Goal: Check status: Check status

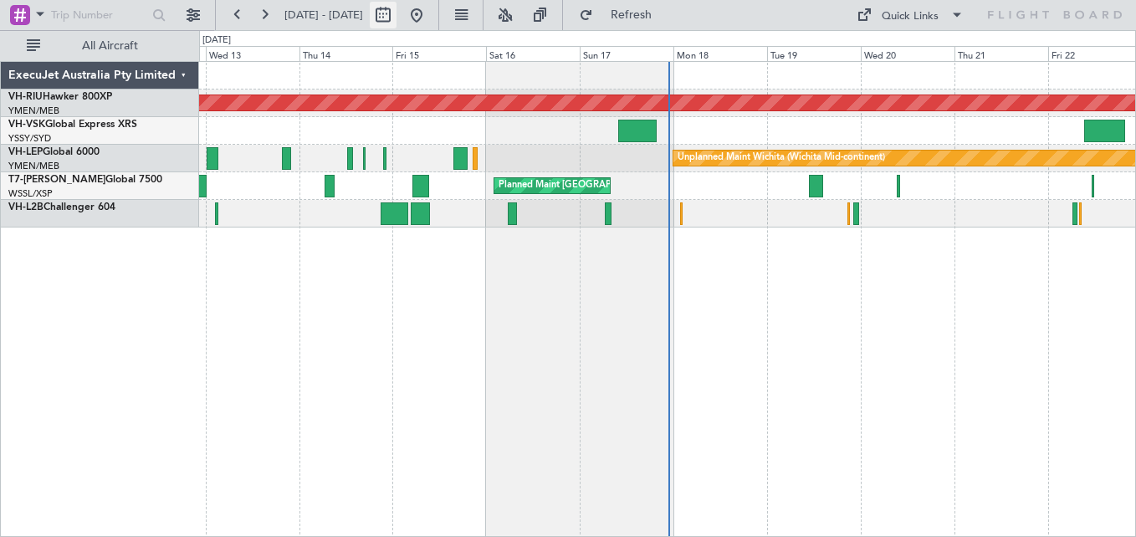
click at [396, 19] on button at bounding box center [383, 15] width 27 height 27
select select "8"
select select "2025"
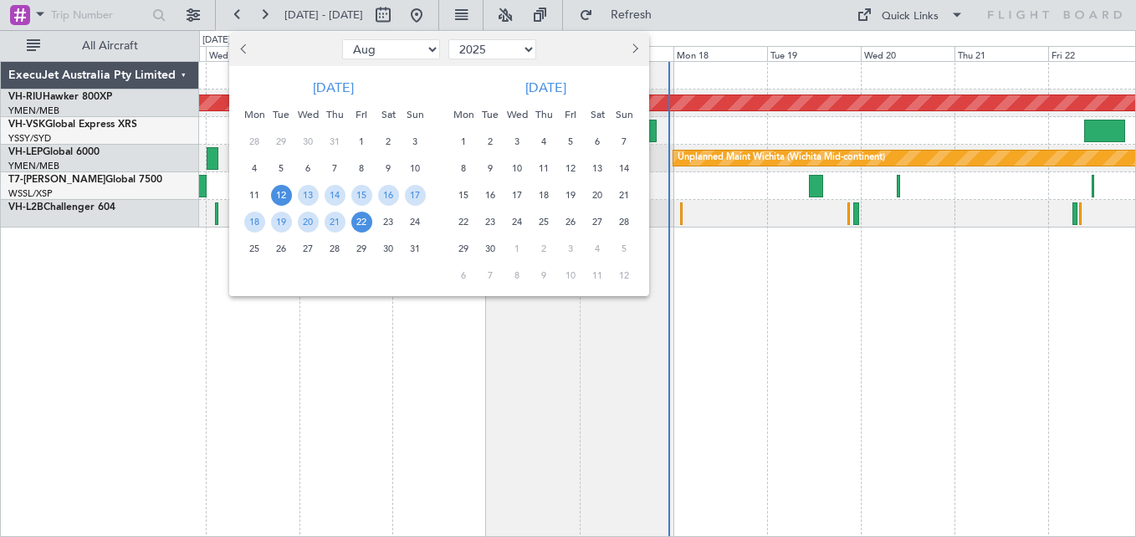
click at [642, 48] on button "Next month" at bounding box center [634, 49] width 18 height 27
click at [642, 47] on button "Next month" at bounding box center [634, 49] width 18 height 27
click at [627, 219] on span "28" at bounding box center [624, 222] width 21 height 21
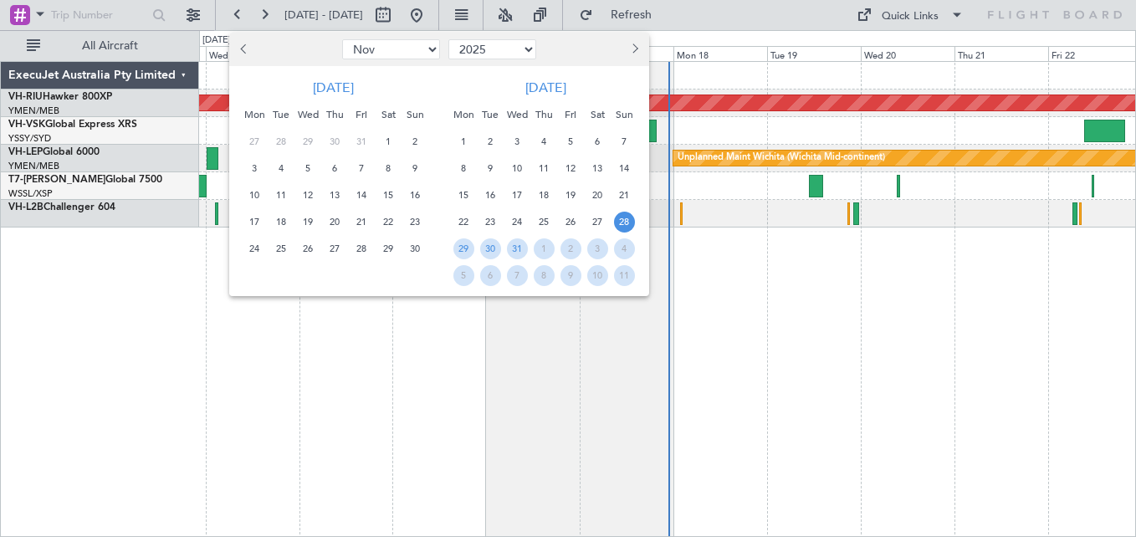
click at [626, 219] on span "28" at bounding box center [624, 222] width 21 height 21
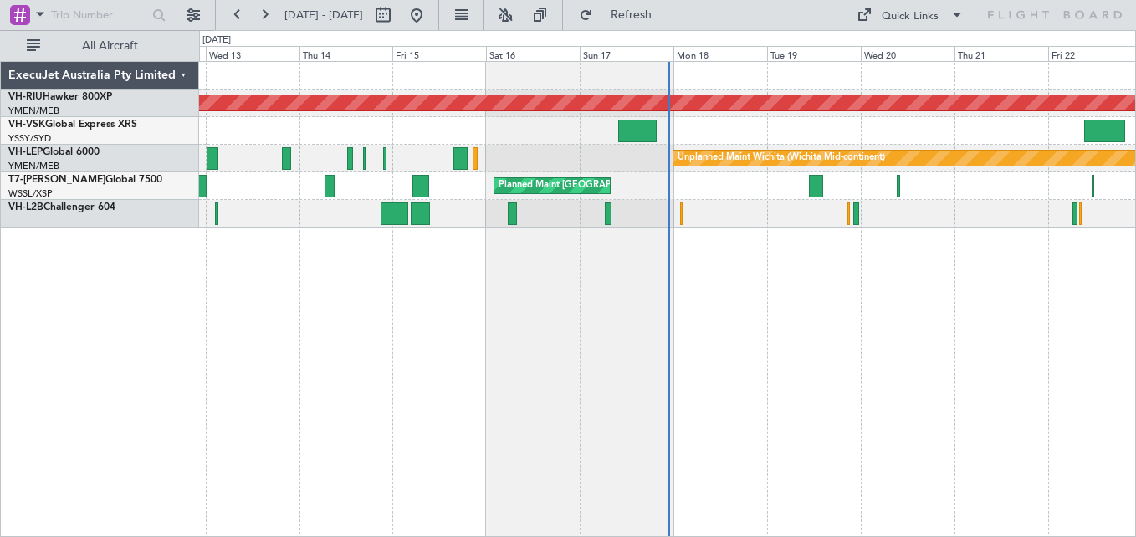
select select "12"
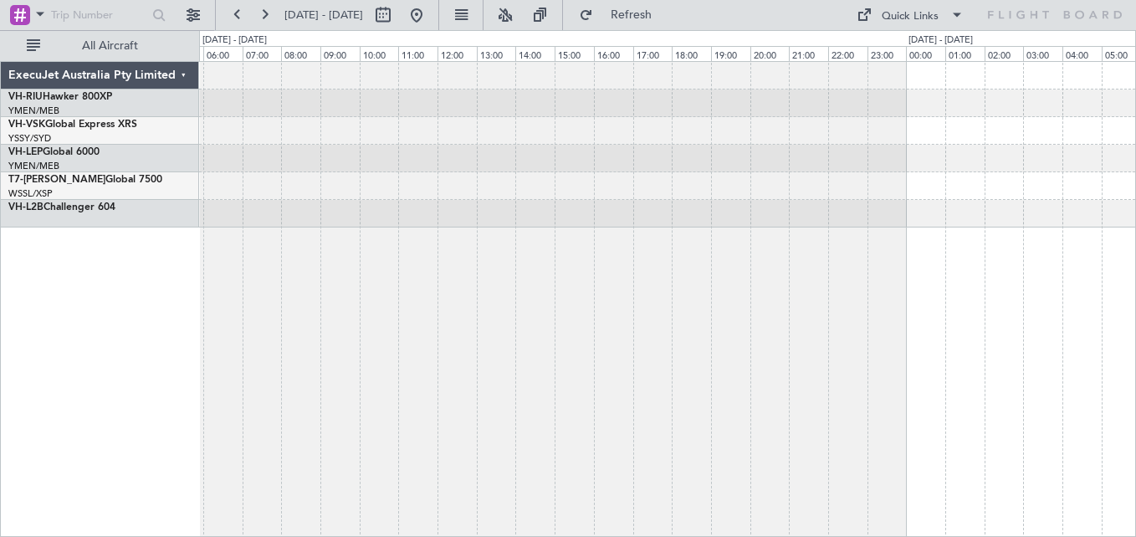
click at [283, 140] on div at bounding box center [667, 131] width 936 height 28
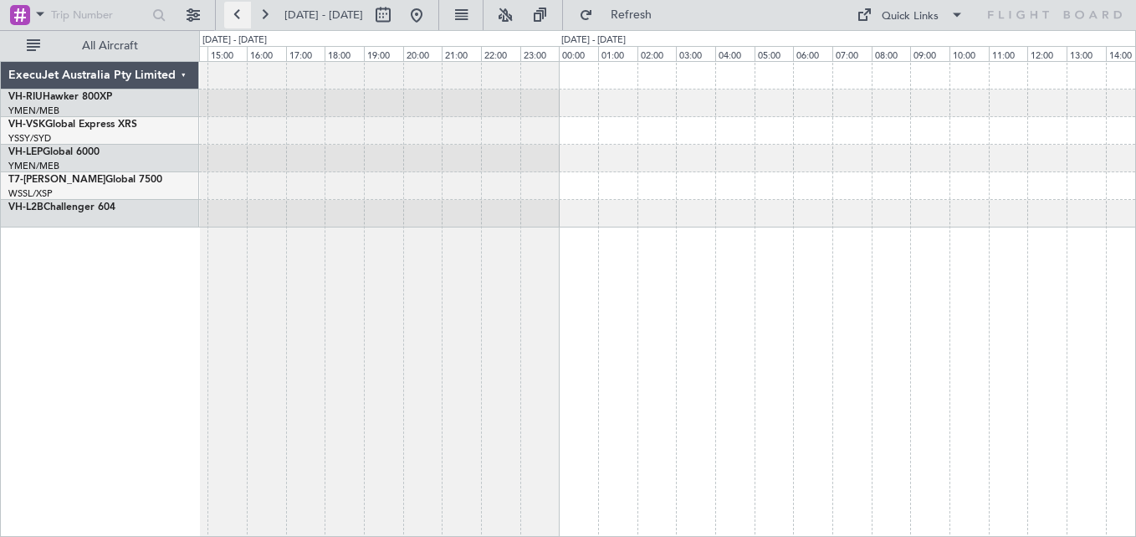
click at [238, 13] on button at bounding box center [237, 15] width 27 height 27
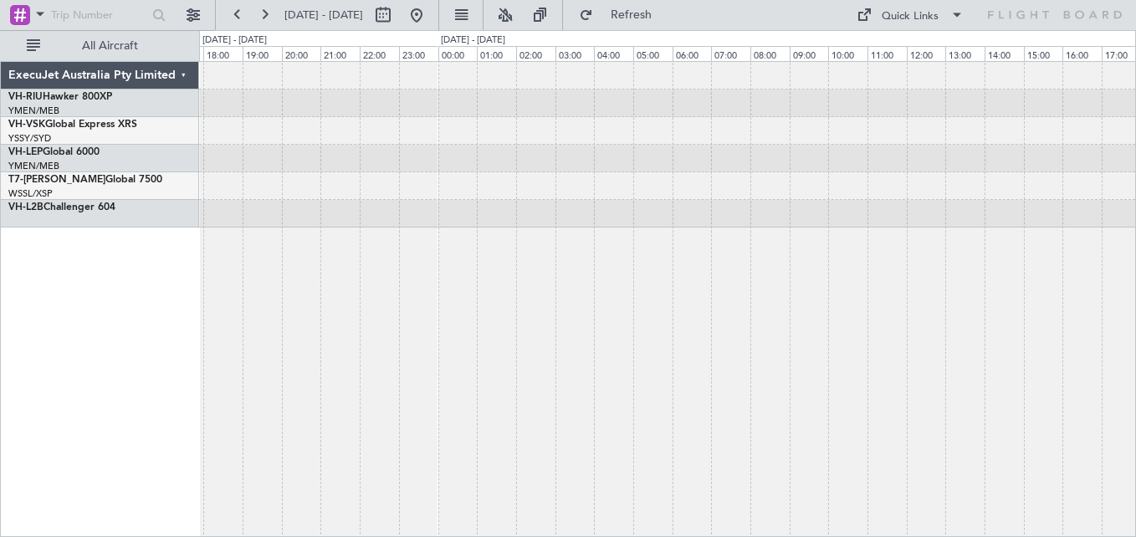
click at [308, 119] on div at bounding box center [667, 145] width 936 height 166
click at [532, 121] on div at bounding box center [667, 131] width 936 height 28
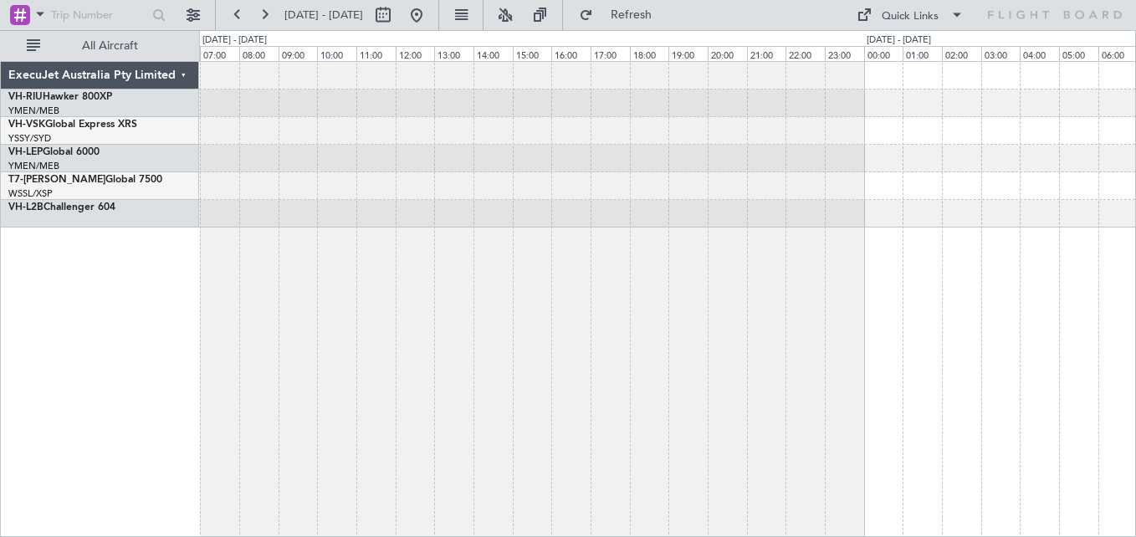
click at [615, 125] on div at bounding box center [667, 131] width 936 height 28
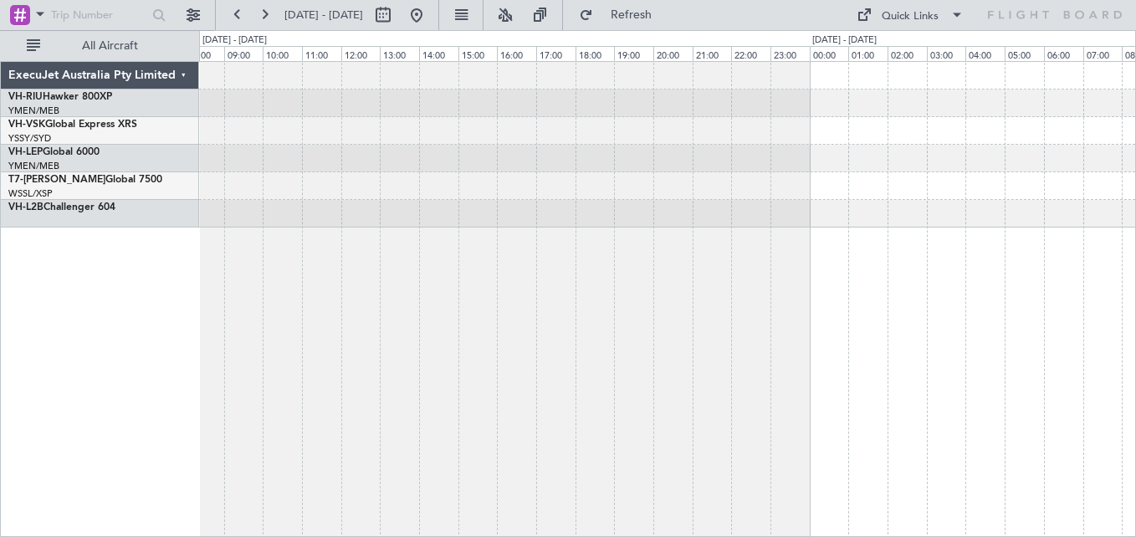
click at [437, 128] on div at bounding box center [667, 131] width 936 height 28
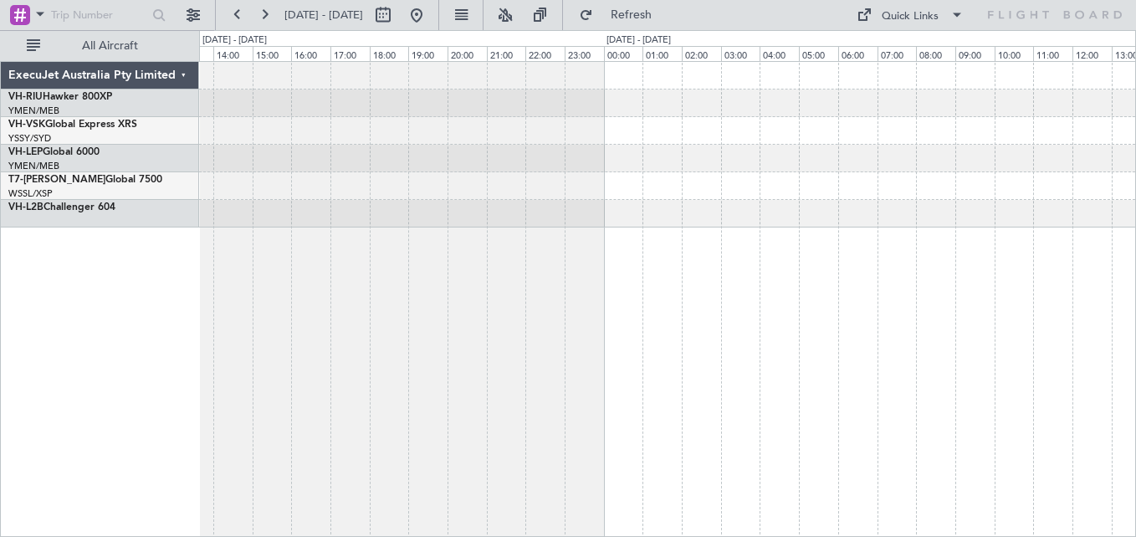
click at [439, 131] on div at bounding box center [667, 131] width 936 height 28
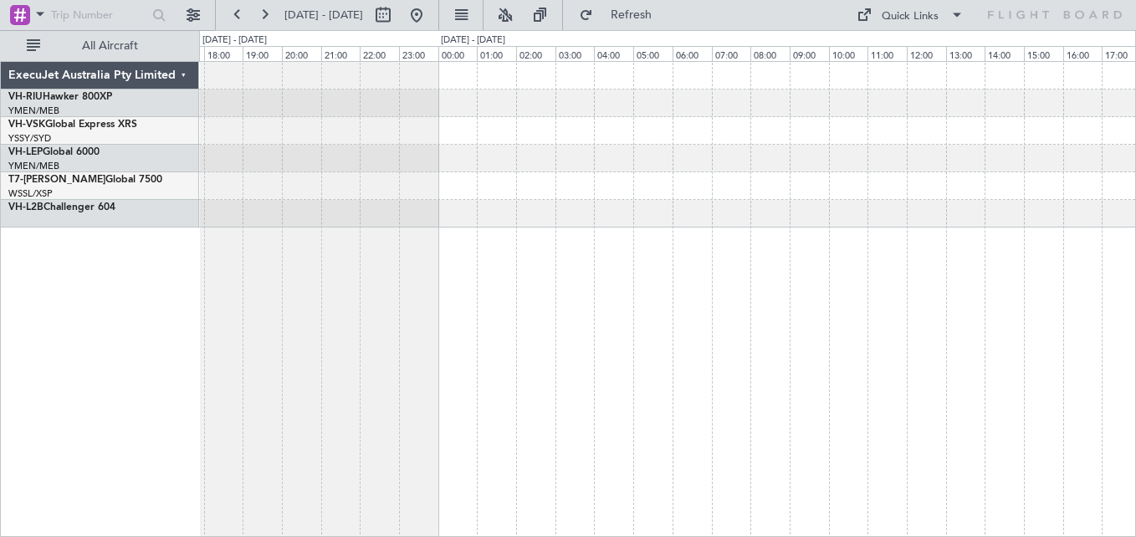
click at [347, 125] on div at bounding box center [667, 131] width 936 height 28
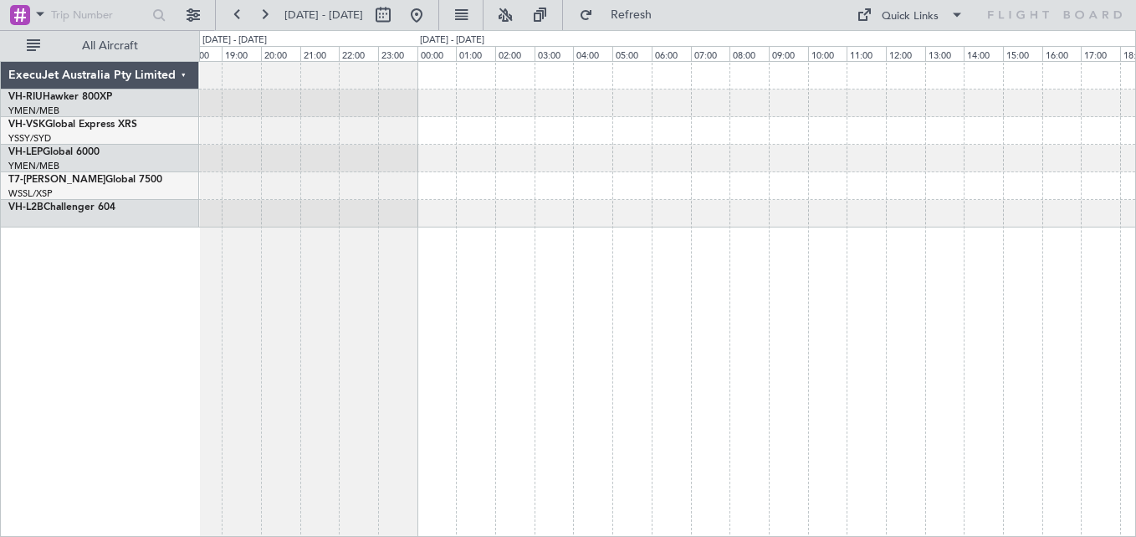
click at [343, 138] on div at bounding box center [667, 131] width 936 height 28
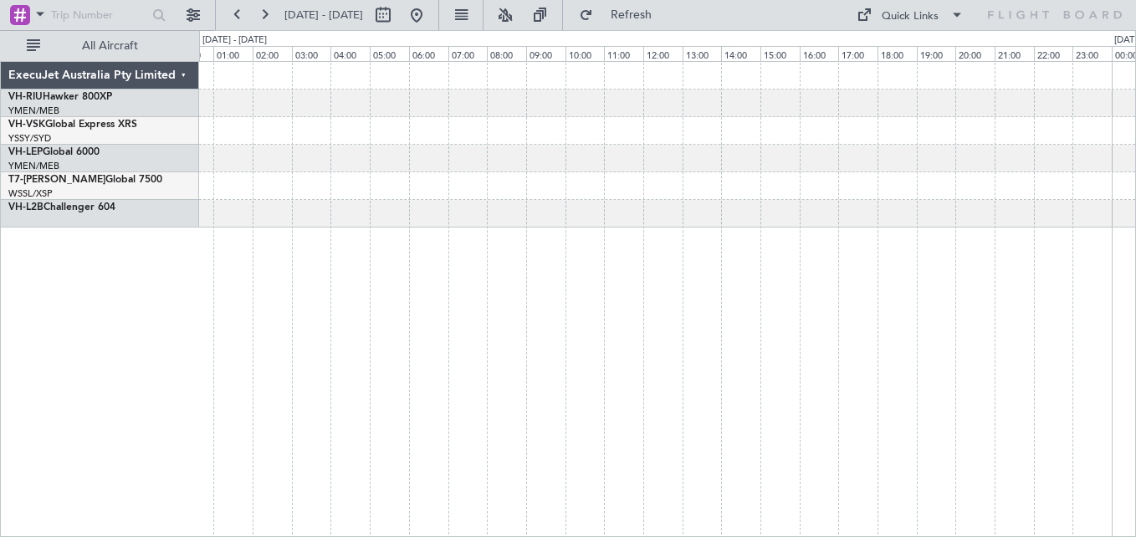
click at [350, 130] on div at bounding box center [667, 131] width 936 height 28
click at [171, 136] on div "ExecuJet Australia Pty Limited VH-RIU Hawker 800XP YMEN/MEB [GEOGRAPHIC_DATA] (…" at bounding box center [568, 283] width 1136 height 507
click at [242, 123] on div at bounding box center [667, 131] width 936 height 28
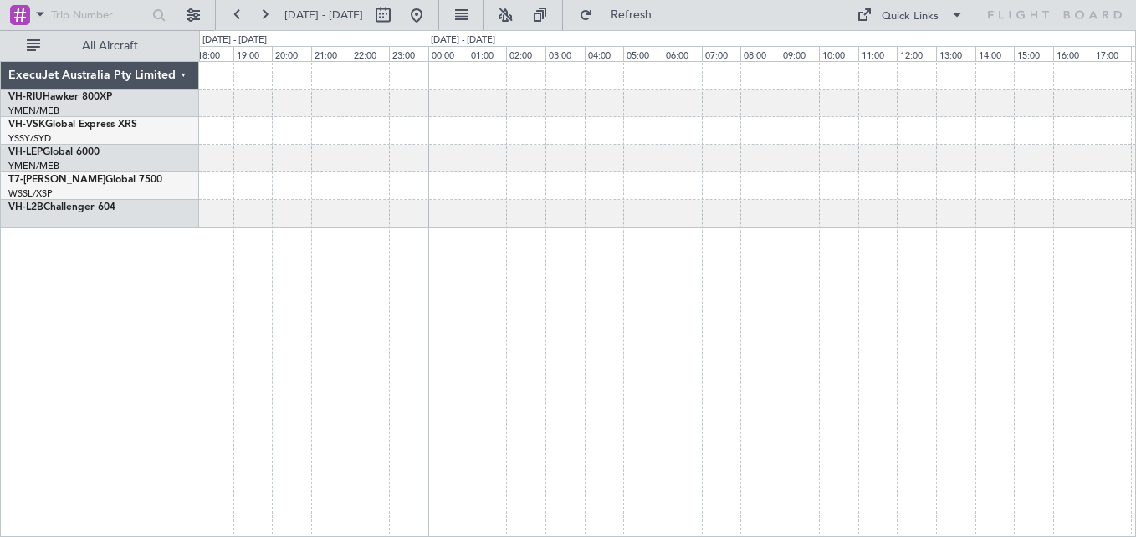
click at [320, 112] on div at bounding box center [667, 145] width 936 height 166
click at [263, 100] on div at bounding box center [667, 104] width 936 height 28
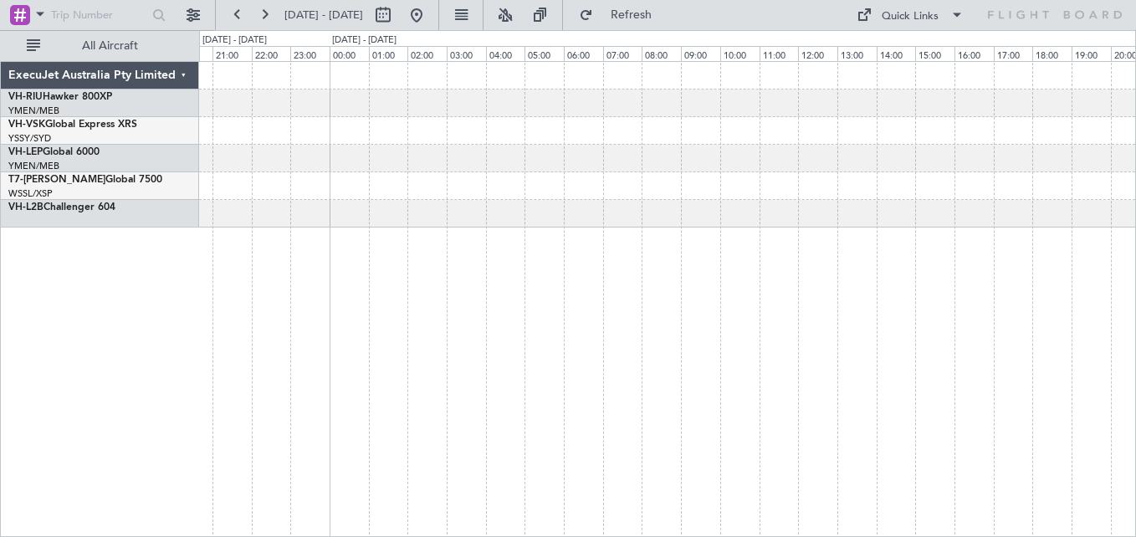
click at [230, 111] on div at bounding box center [667, 104] width 936 height 28
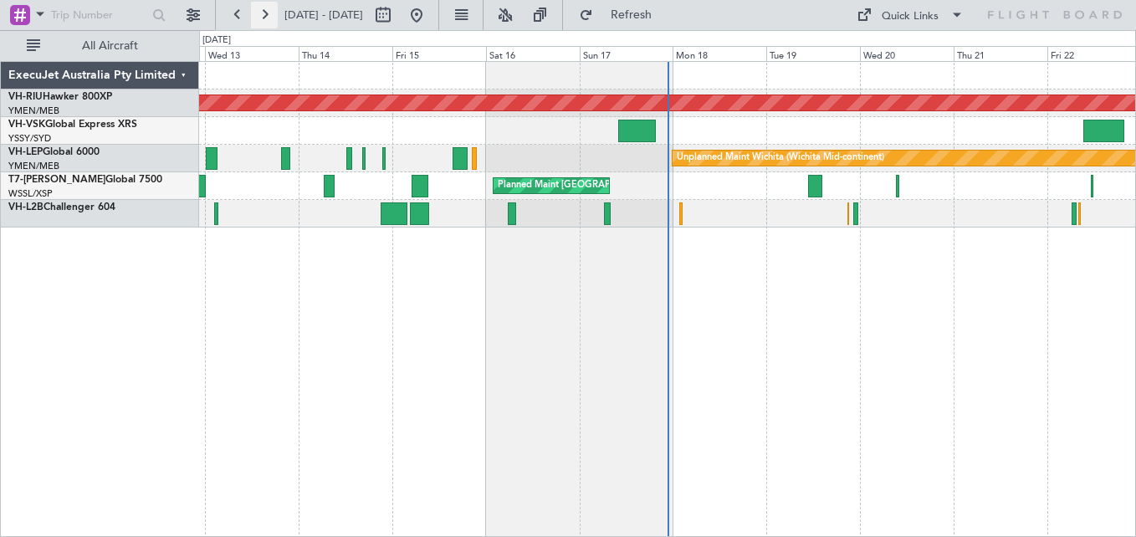
click at [270, 13] on button at bounding box center [264, 15] width 27 height 27
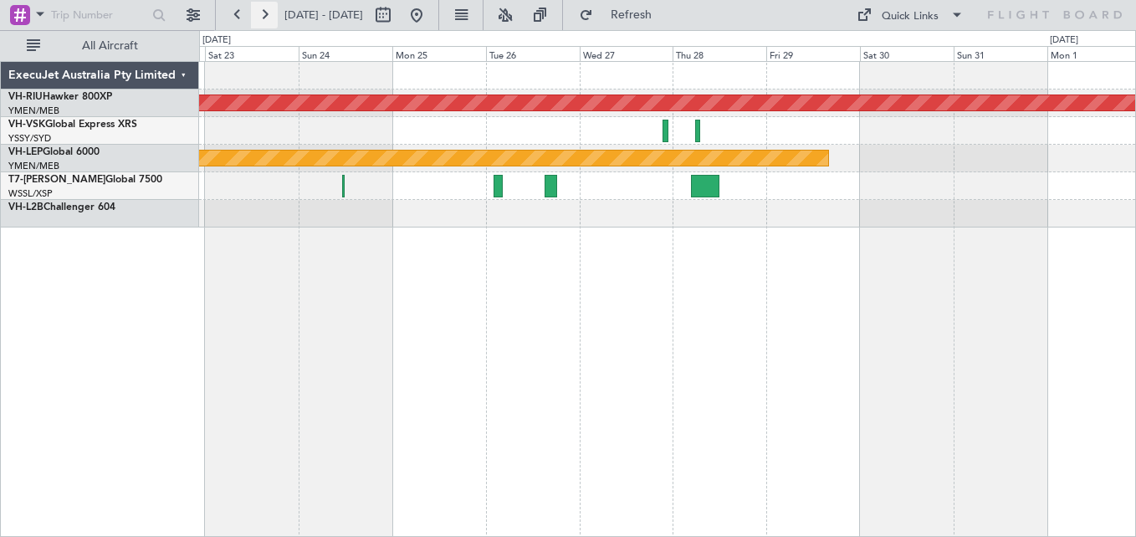
click at [269, 20] on button at bounding box center [264, 15] width 27 height 27
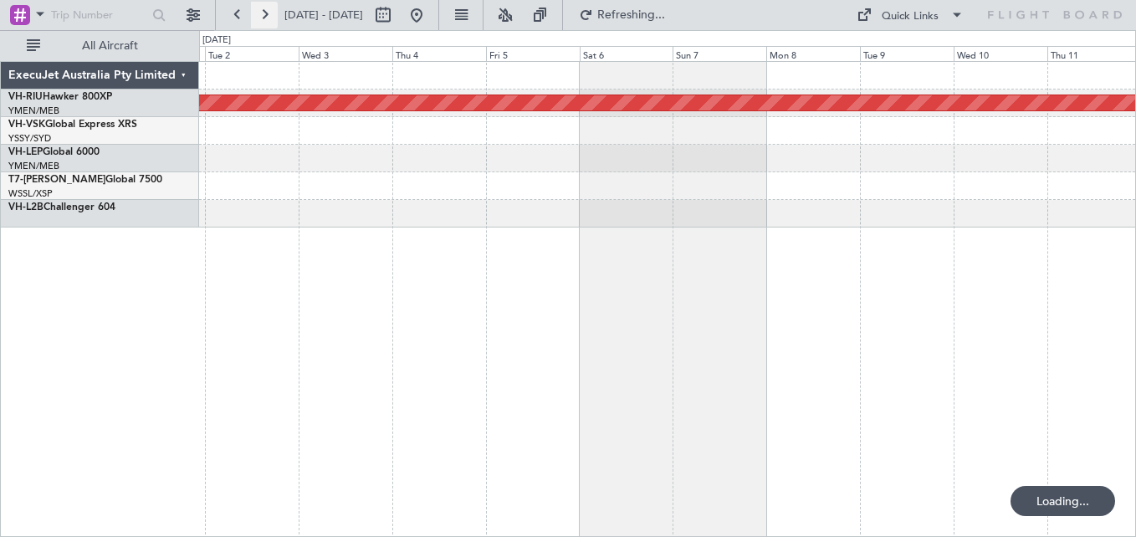
click at [269, 20] on button at bounding box center [264, 15] width 27 height 27
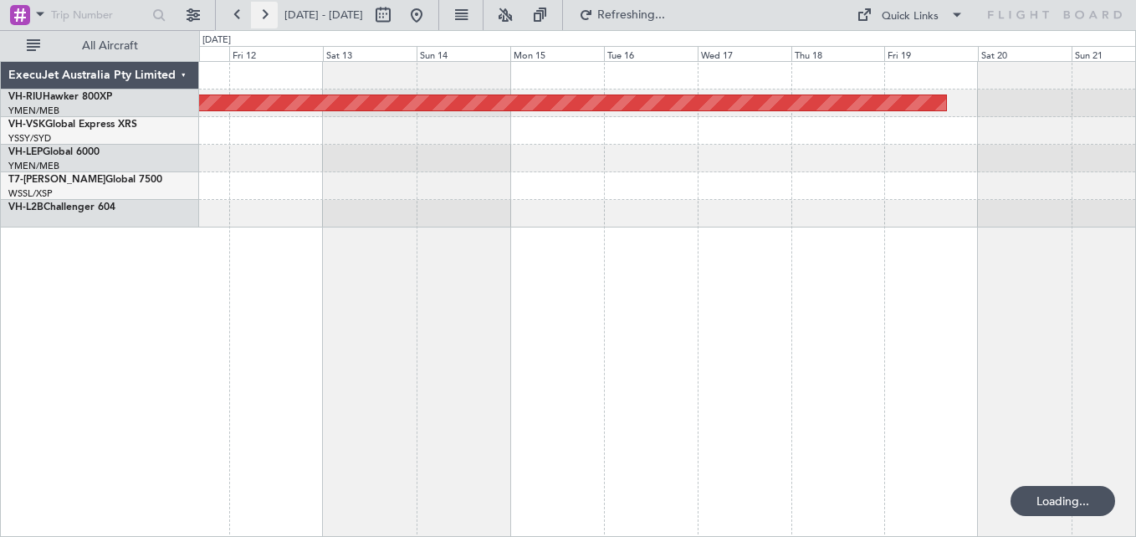
click at [269, 20] on button at bounding box center [264, 15] width 27 height 27
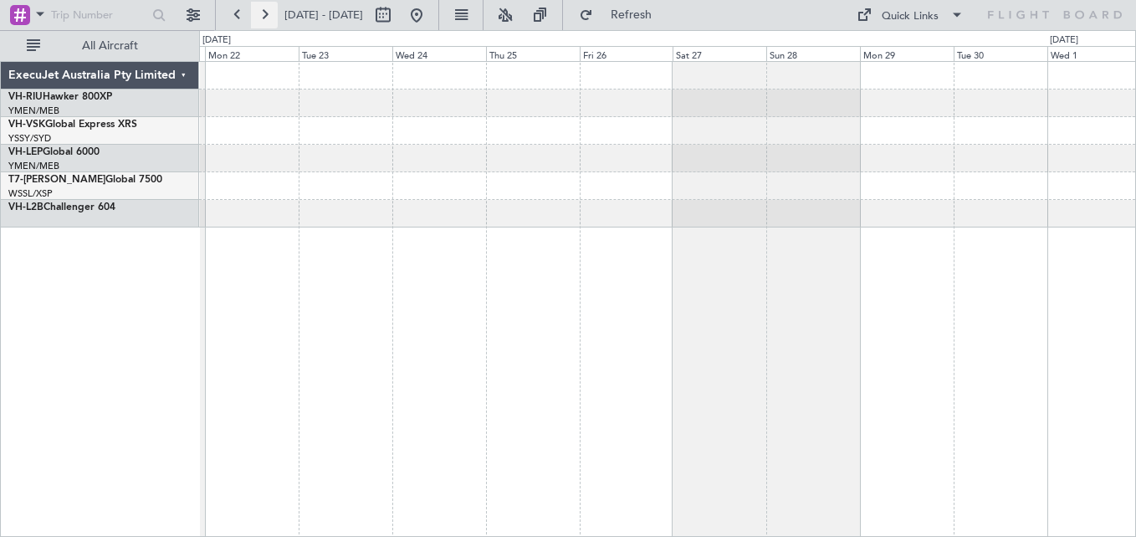
click at [269, 20] on button at bounding box center [264, 15] width 27 height 27
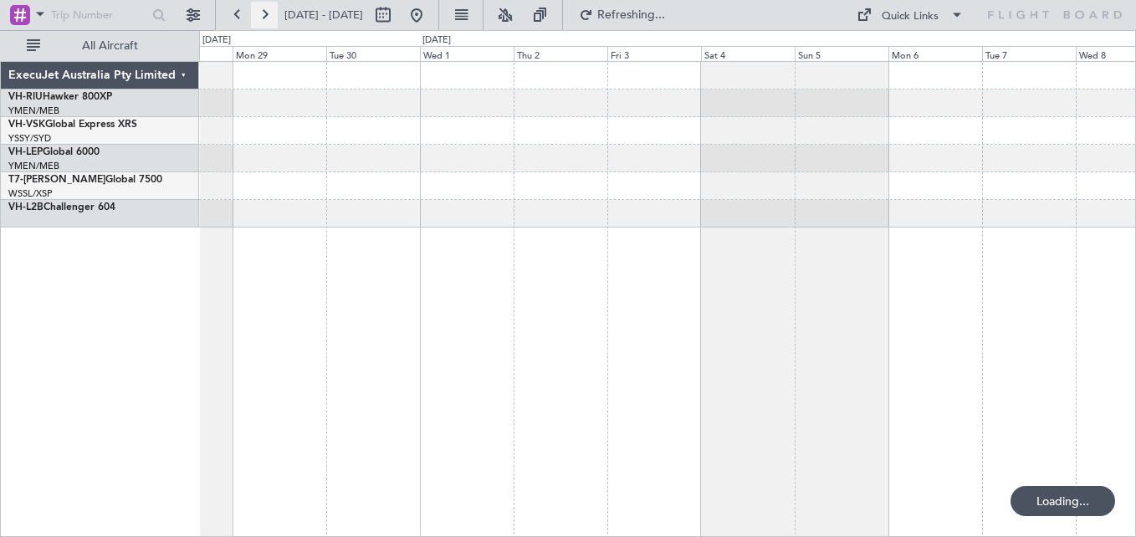
click at [269, 20] on button at bounding box center [264, 15] width 27 height 27
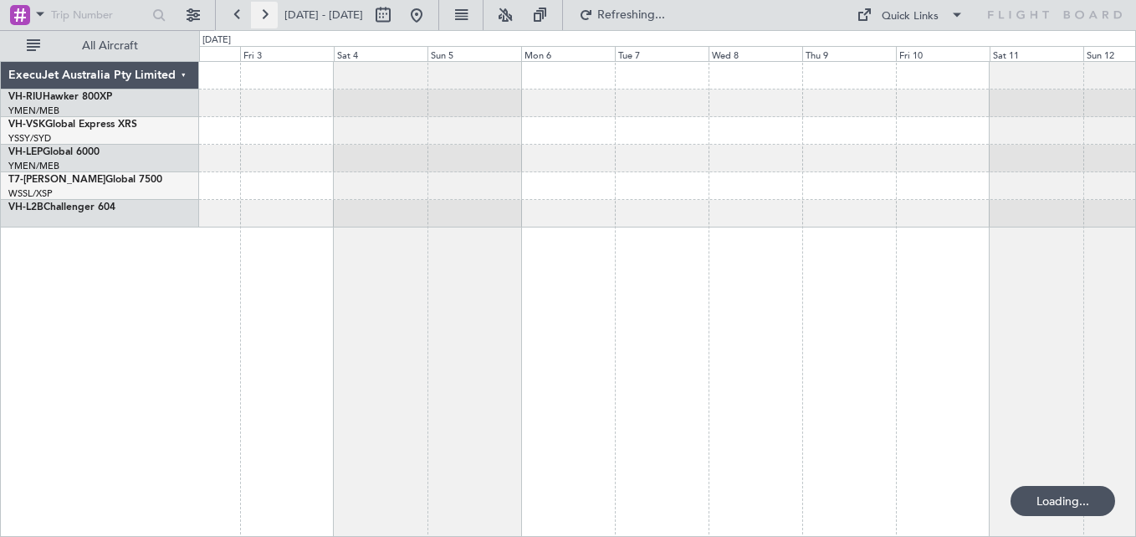
click at [269, 20] on button at bounding box center [264, 15] width 27 height 27
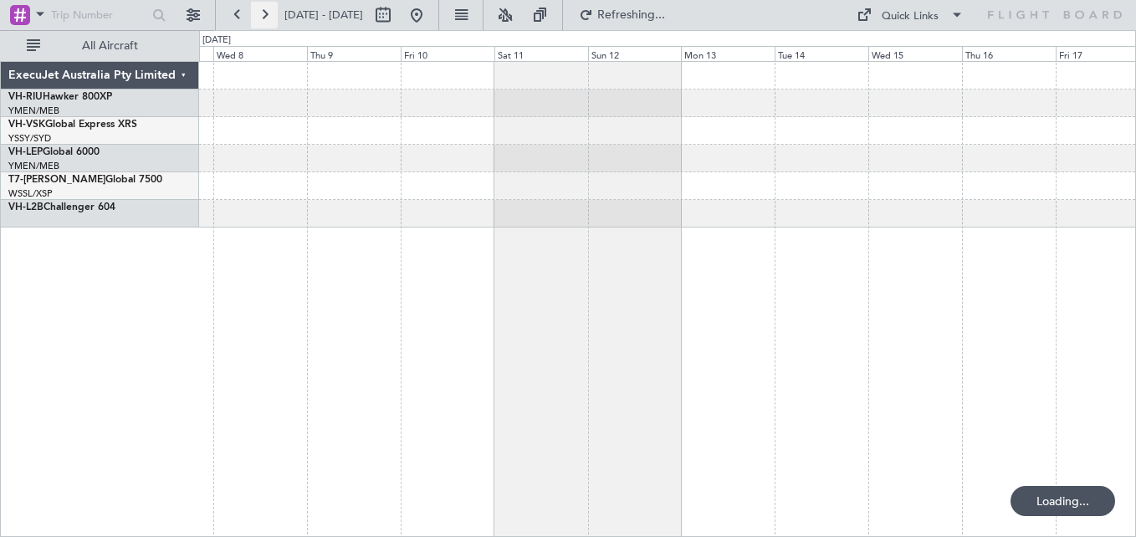
click at [268, 20] on button at bounding box center [264, 15] width 27 height 27
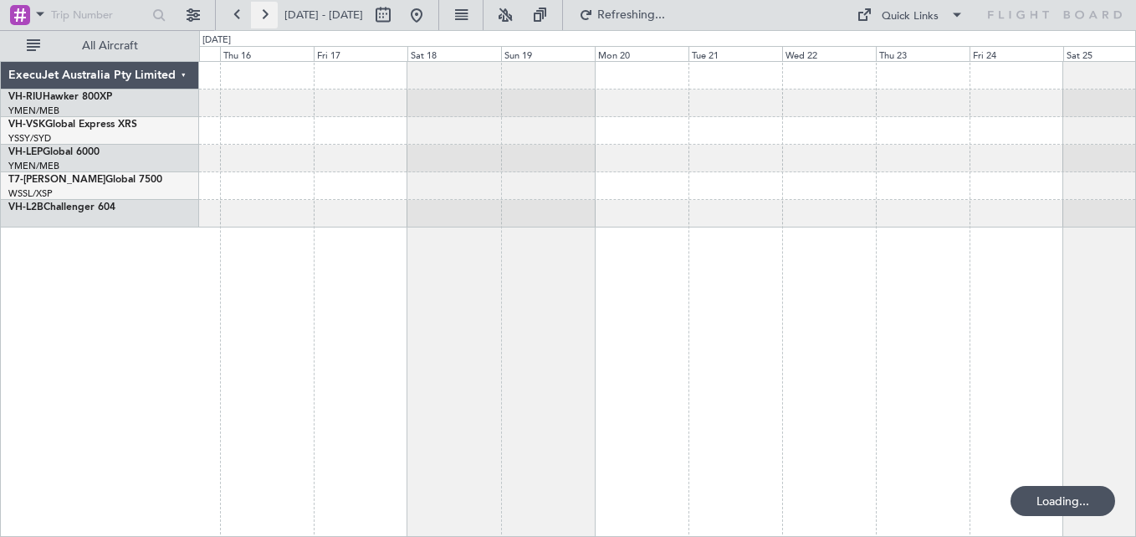
click at [268, 19] on button at bounding box center [264, 15] width 27 height 27
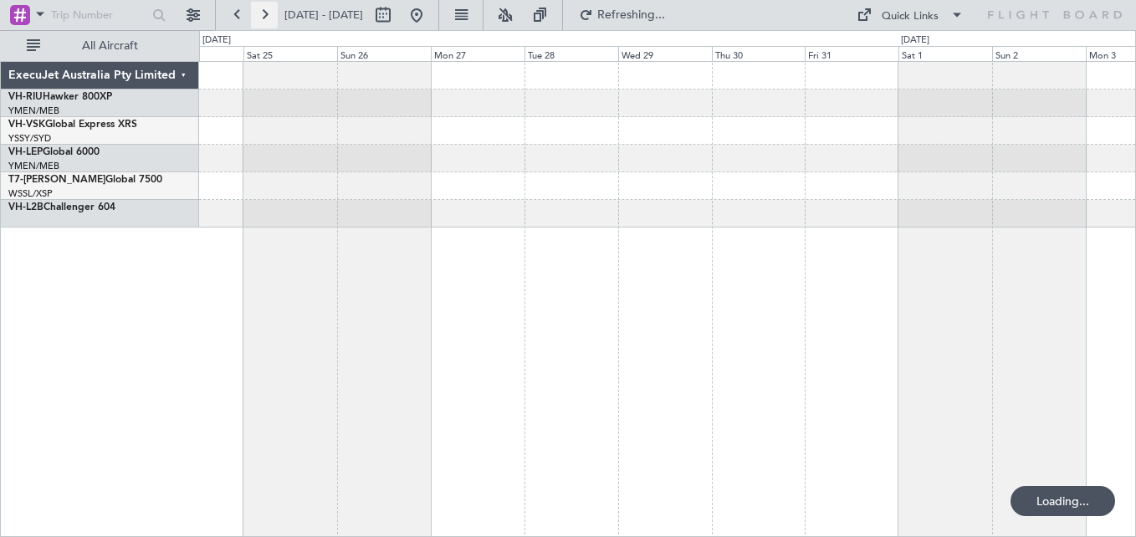
click at [268, 19] on button at bounding box center [264, 15] width 27 height 27
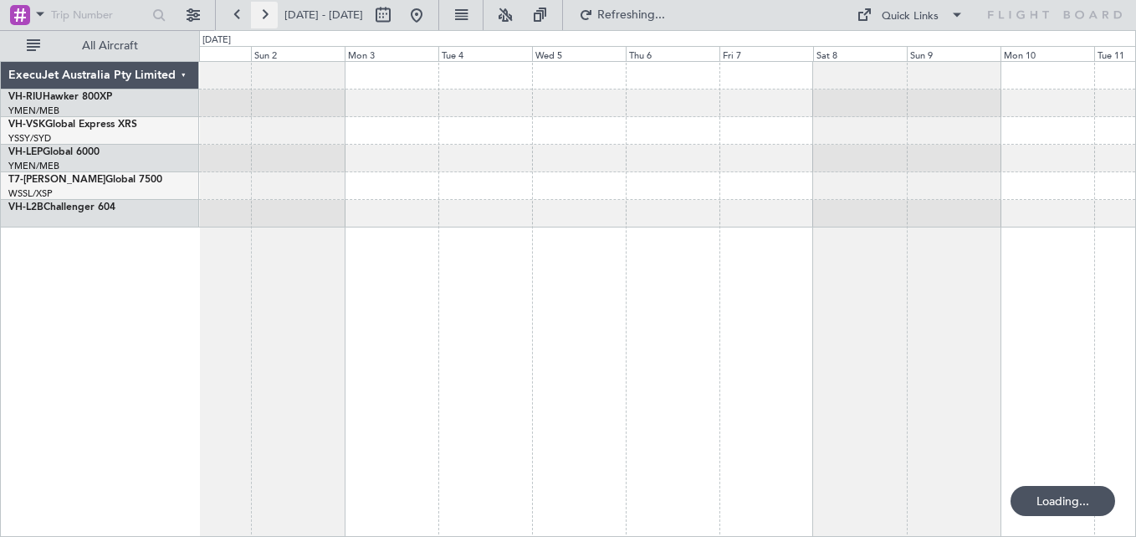
click at [268, 19] on button at bounding box center [264, 15] width 27 height 27
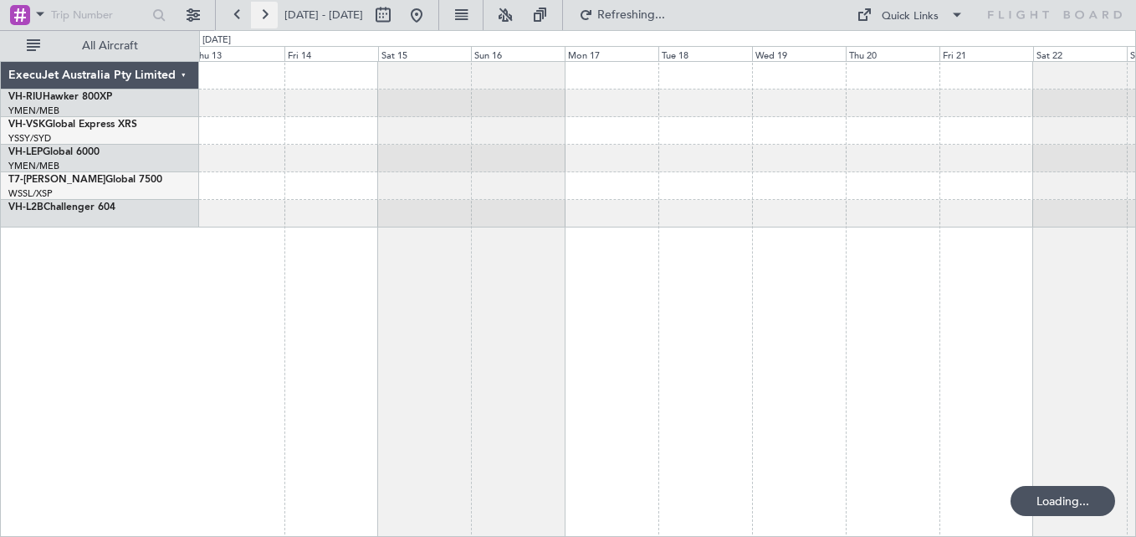
click at [268, 19] on button at bounding box center [264, 15] width 27 height 27
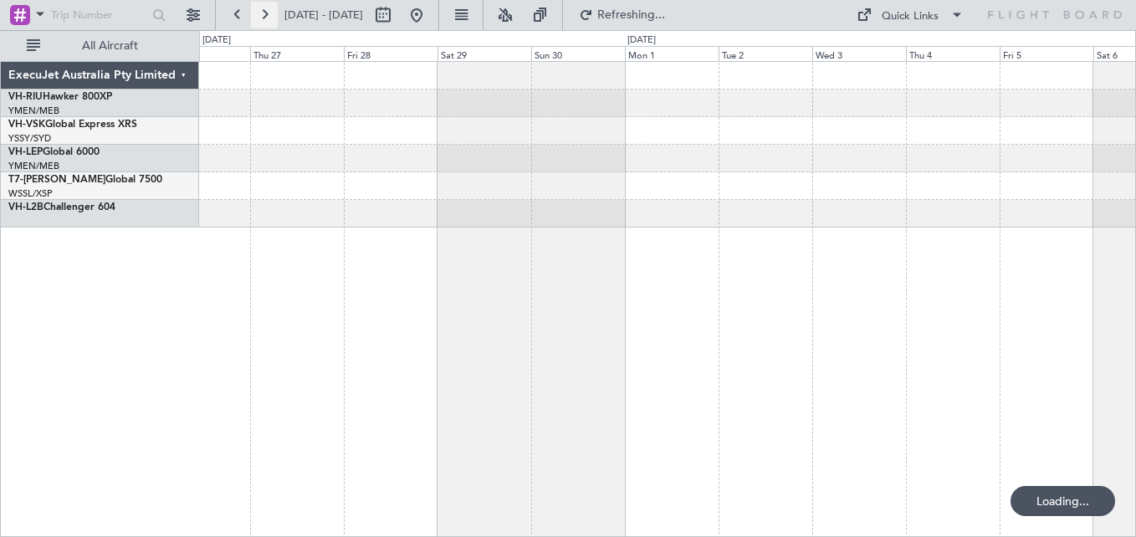
click at [268, 19] on button at bounding box center [264, 15] width 27 height 27
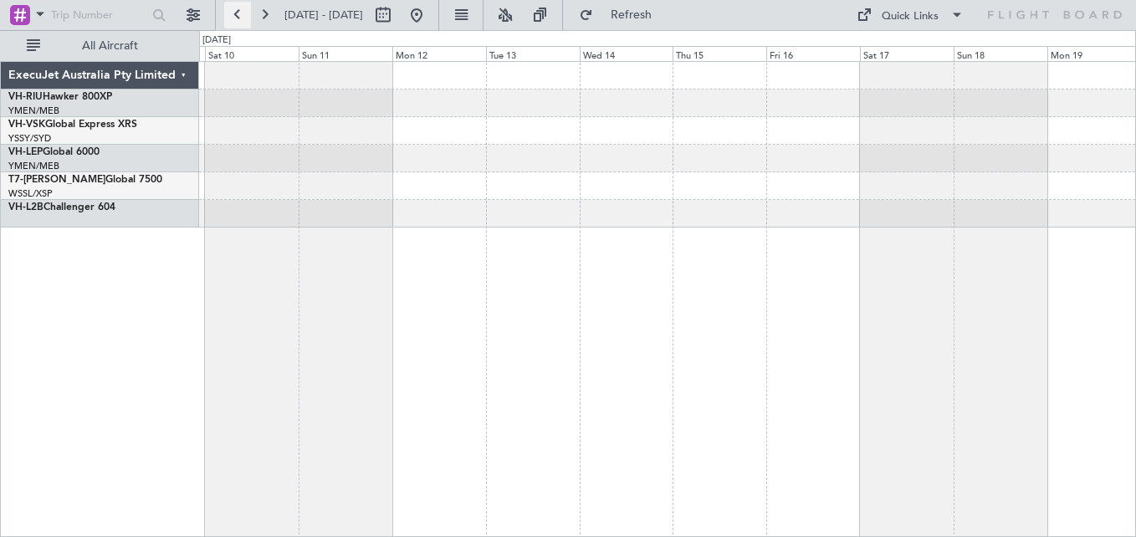
click at [238, 13] on button at bounding box center [237, 15] width 27 height 27
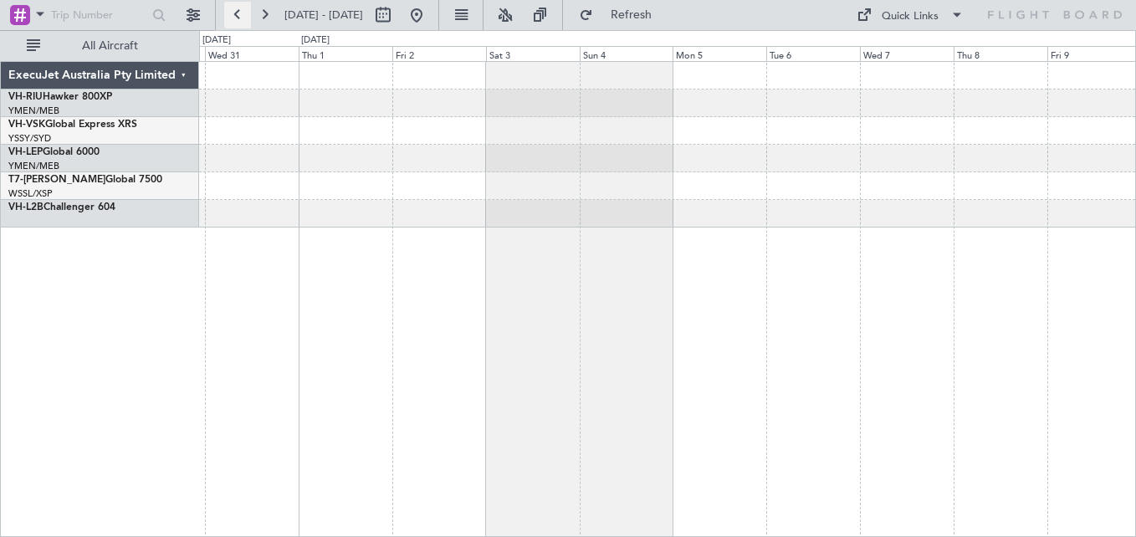
click at [238, 13] on button at bounding box center [237, 15] width 27 height 27
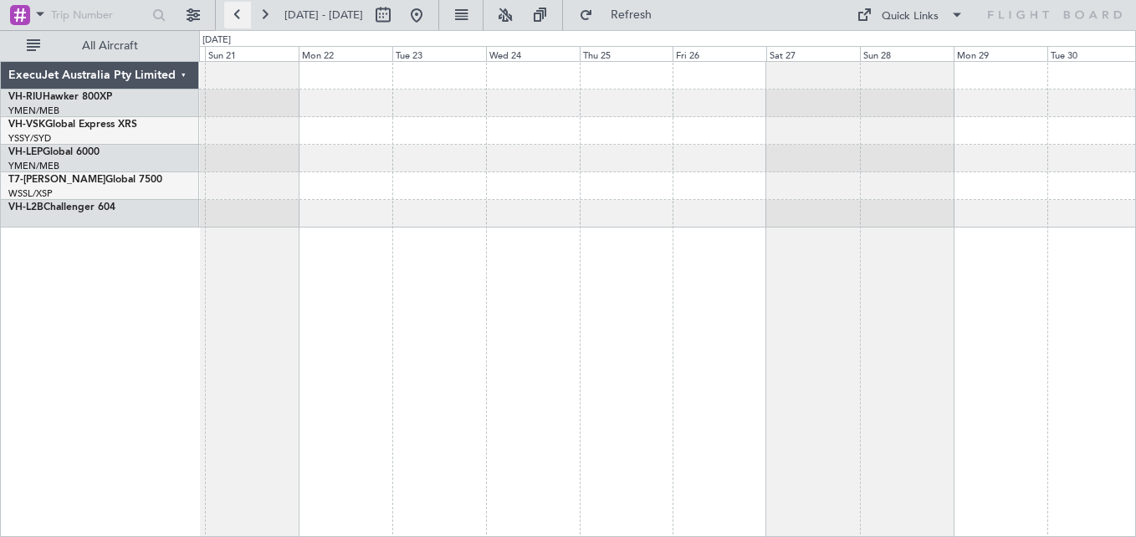
click at [238, 13] on button at bounding box center [237, 15] width 27 height 27
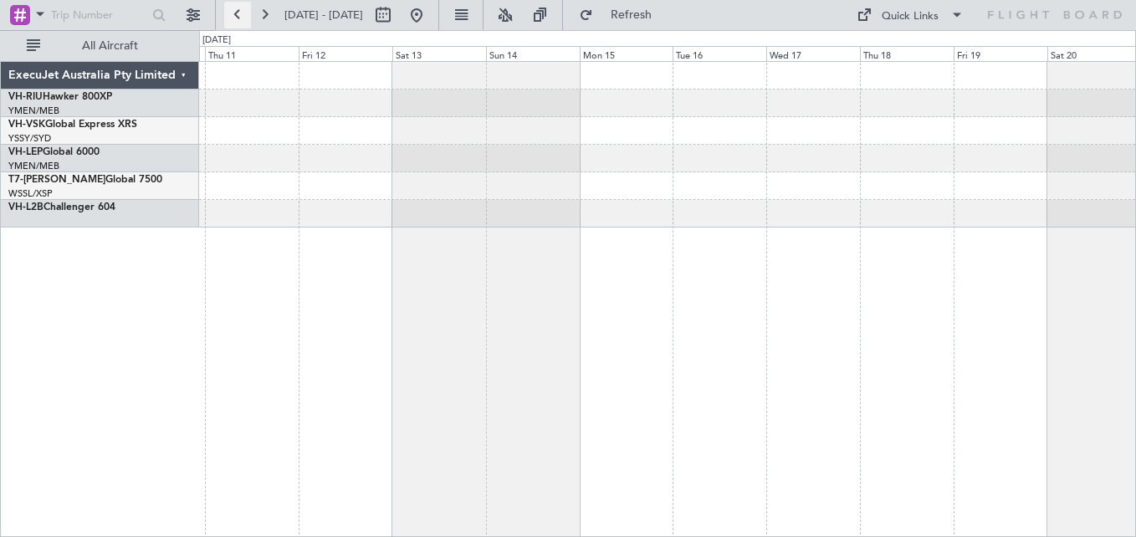
click at [238, 13] on button at bounding box center [237, 15] width 27 height 27
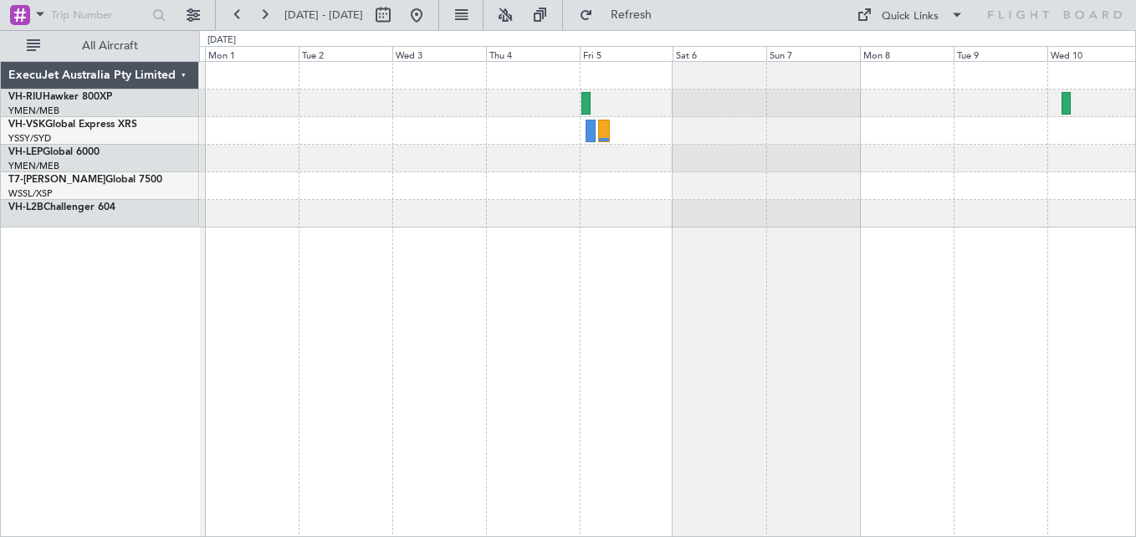
click at [523, 99] on div at bounding box center [667, 104] width 936 height 28
